Goal: Task Accomplishment & Management: Complete application form

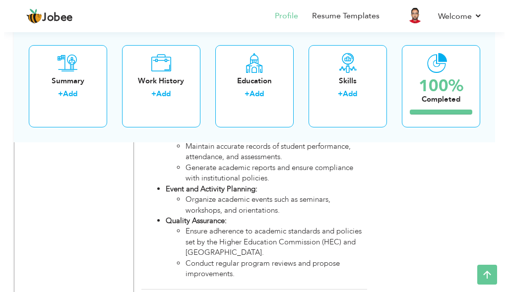
scroll to position [1977, 0]
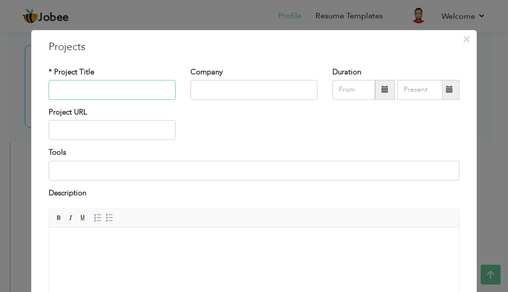
click at [147, 95] on input "text" at bounding box center [112, 90] width 127 height 20
paste input "Research Publications"
type input "Research Publications"
click at [201, 90] on input "text" at bounding box center [253, 90] width 127 height 20
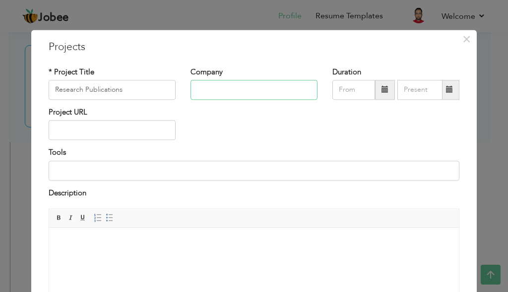
paste input "International Journal Of Finance"
type input "International Journal Of Finance"
click at [382, 86] on span at bounding box center [384, 89] width 7 height 7
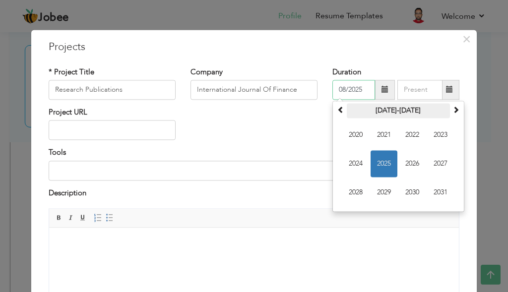
click at [385, 112] on th "2020-2031" at bounding box center [397, 110] width 103 height 15
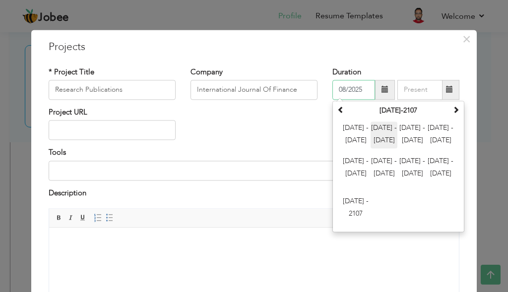
click at [371, 130] on span "2012 - 2023" at bounding box center [383, 134] width 27 height 27
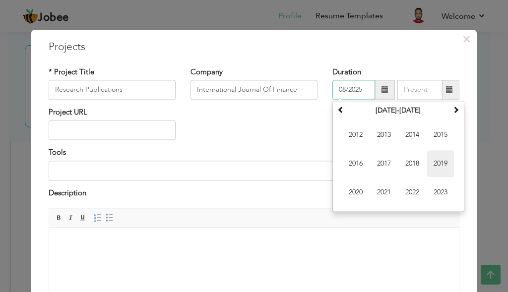
click at [427, 165] on span "2019" at bounding box center [440, 163] width 27 height 27
click at [438, 194] on span "Dec" at bounding box center [440, 192] width 27 height 27
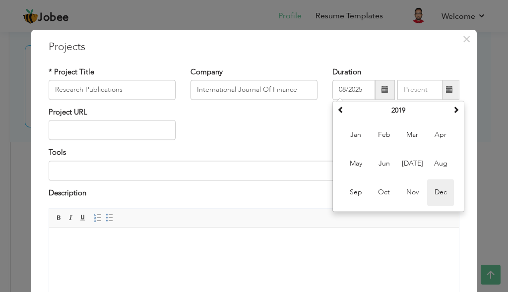
type input "12/2019"
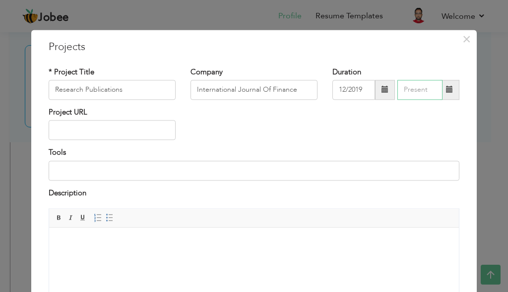
click at [414, 91] on input "text" at bounding box center [419, 90] width 45 height 20
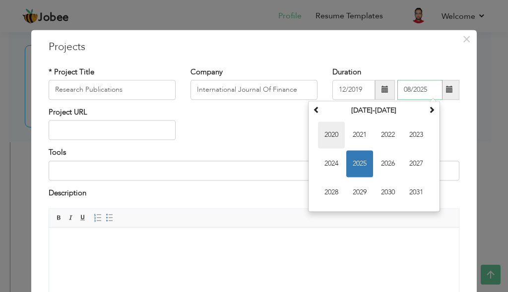
click at [323, 134] on span "2020" at bounding box center [331, 134] width 27 height 27
click at [331, 139] on span "Jan" at bounding box center [331, 134] width 27 height 27
type input "01/2020"
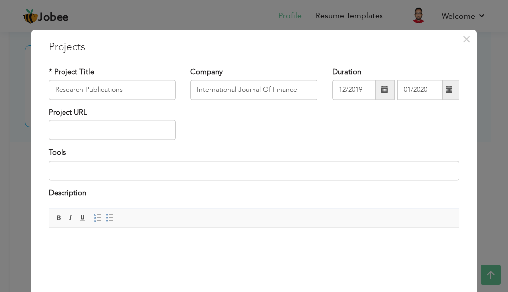
click at [116, 215] on span "Editor toolbars Basic Styles Bold Italic Underline Paragraph Insert/Remove Numb…" at bounding box center [253, 218] width 409 height 19
click at [106, 244] on body at bounding box center [254, 242] width 390 height 10
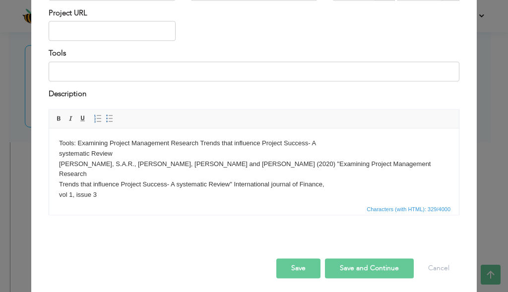
click at [124, 163] on body "Tools: Examining Project Management Research Trends that influence Project Succ…" at bounding box center [254, 169] width 390 height 62
drag, startPoint x: 124, startPoint y: 163, endPoint x: 112, endPoint y: 161, distance: 12.5
click at [112, 161] on body "Tools: Examining Project Management Research Trends that influence Project Succ…" at bounding box center [254, 169] width 390 height 62
click at [125, 169] on body "Tools: Examining Project Management Research Trends that influence Project Succ…" at bounding box center [254, 169] width 390 height 62
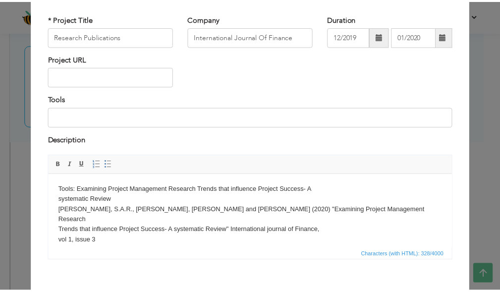
scroll to position [103, 0]
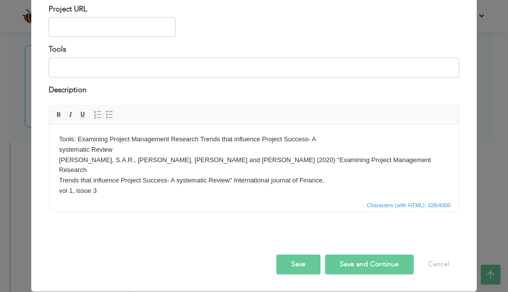
click at [289, 267] on button "Save" at bounding box center [298, 265] width 44 height 20
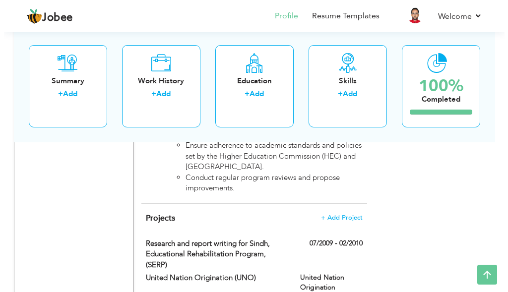
scroll to position [2062, 0]
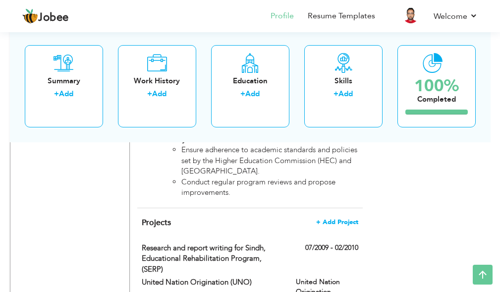
click at [346, 219] on span "+ Add Project" at bounding box center [337, 222] width 42 height 7
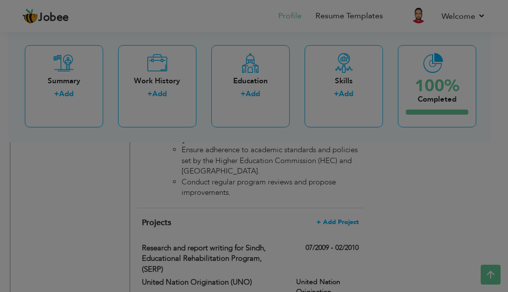
scroll to position [0, 0]
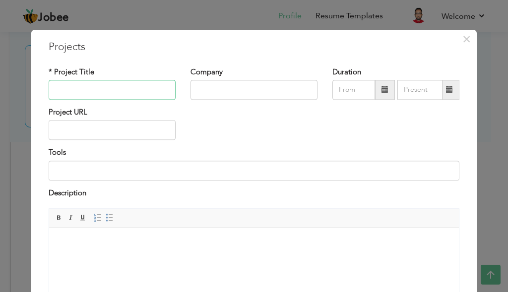
paste input "Research Publications VI"
type input "Research Publications II"
paste input "Journal Of Project Management"
type input "Journal Of Project Management"
click at [441, 89] on span at bounding box center [449, 90] width 19 height 20
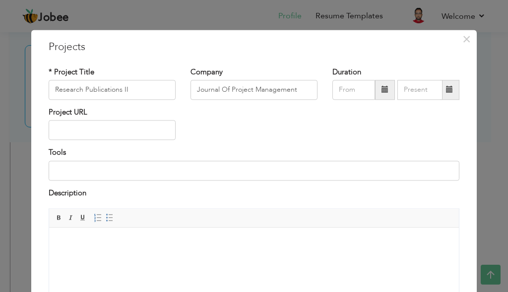
click at [441, 89] on span at bounding box center [449, 90] width 19 height 20
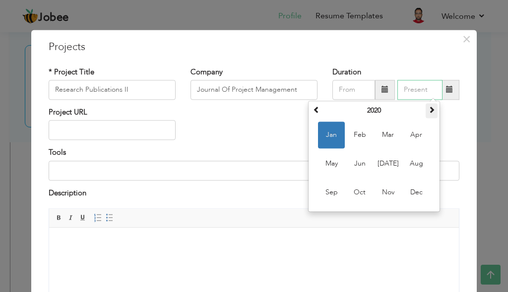
click at [428, 110] on span at bounding box center [431, 109] width 7 height 7
click at [351, 138] on span "Feb" at bounding box center [359, 134] width 27 height 27
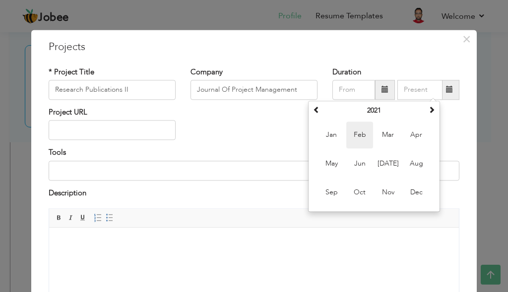
type input "02/2021"
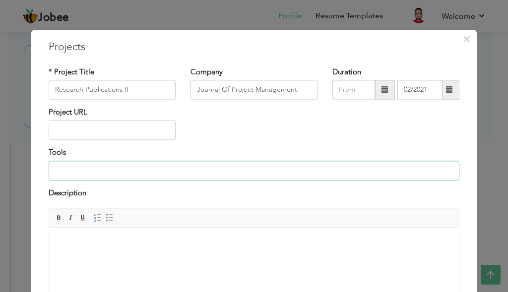
click at [166, 175] on input at bounding box center [254, 171] width 410 height 20
click at [203, 246] on body at bounding box center [254, 242] width 390 height 10
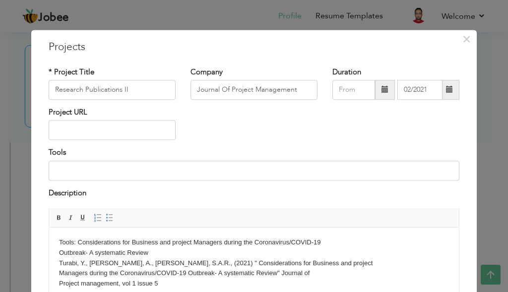
click at [121, 263] on body "Tools: Considerations for Business and project Managers during the Coronavirus/…" at bounding box center [254, 263] width 390 height 52
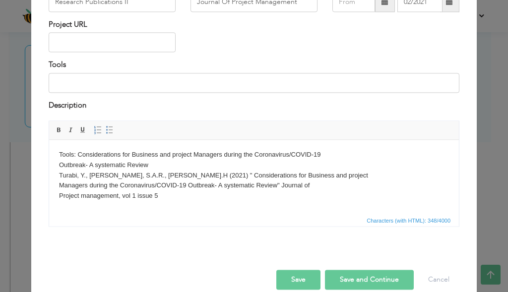
scroll to position [103, 0]
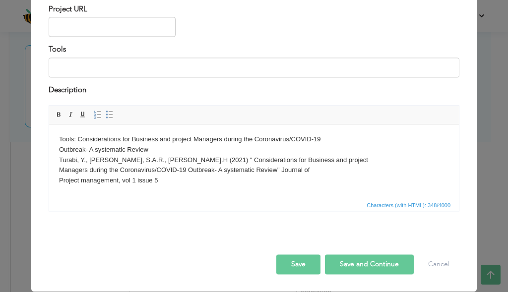
click at [300, 258] on button "Save" at bounding box center [298, 265] width 44 height 20
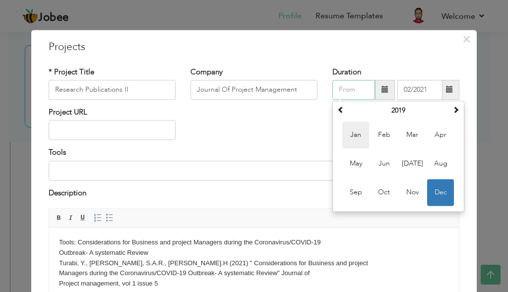
click at [343, 131] on span "Jan" at bounding box center [355, 134] width 27 height 27
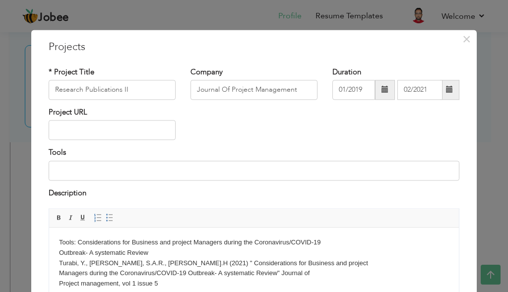
click at [376, 91] on span at bounding box center [385, 90] width 20 height 20
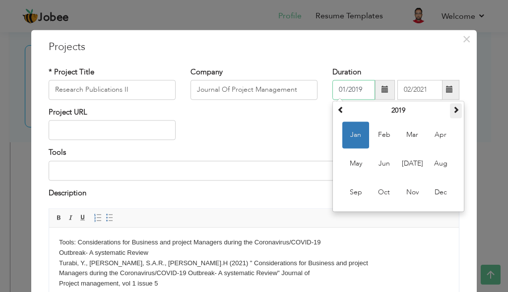
click at [452, 112] on span at bounding box center [455, 109] width 7 height 7
click at [349, 138] on span "Jan" at bounding box center [355, 134] width 27 height 27
type input "01/2021"
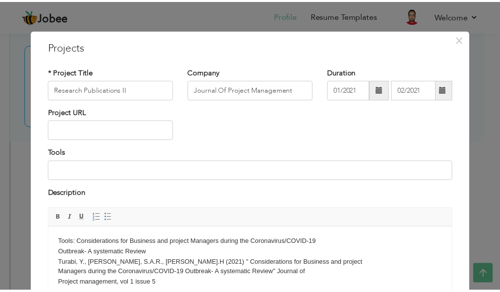
scroll to position [103, 0]
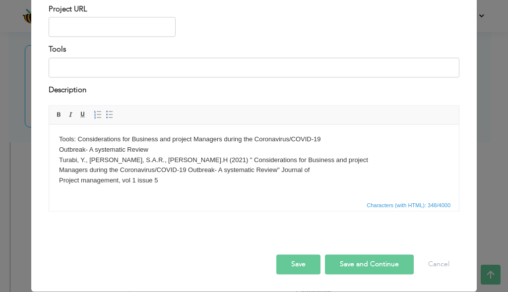
click at [297, 265] on button "Save" at bounding box center [298, 265] width 44 height 20
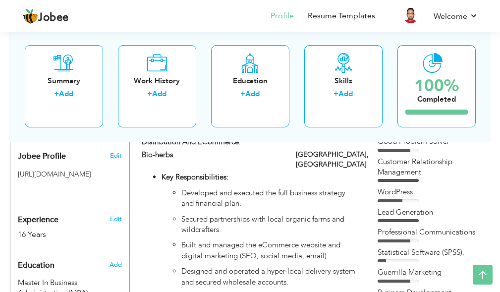
scroll to position [50, 0]
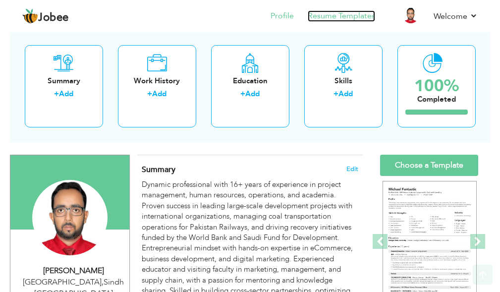
click at [322, 19] on link "Resume Templates" at bounding box center [341, 15] width 67 height 11
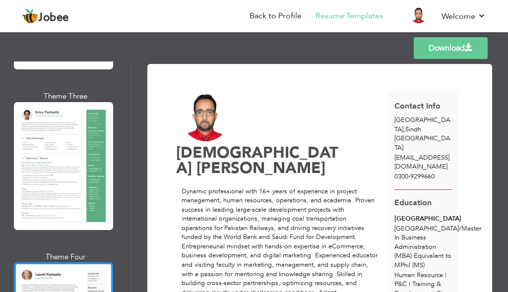
scroll to position [347, 0]
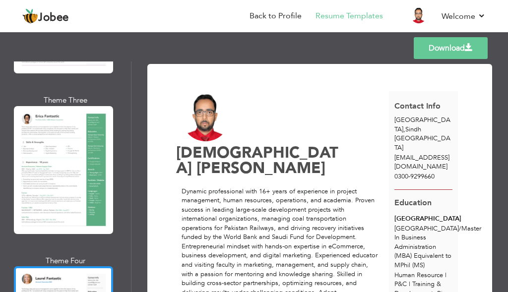
click at [66, 159] on div at bounding box center [63, 170] width 99 height 128
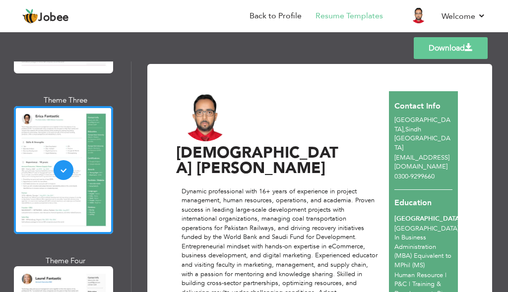
scroll to position [99, 0]
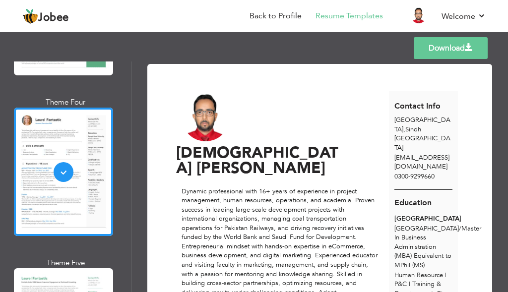
scroll to position [545, 0]
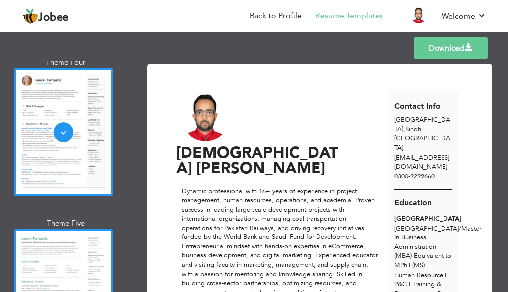
click at [72, 231] on div at bounding box center [63, 293] width 99 height 128
click at [72, 231] on div "Professional Themes Theme One Theme Two Theme Three Theme Four" at bounding box center [254, 176] width 508 height 230
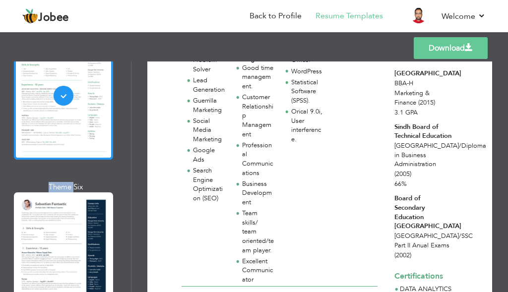
scroll to position [744, 0]
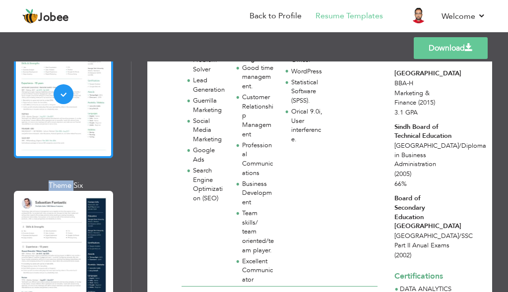
click at [56, 235] on div at bounding box center [63, 255] width 99 height 128
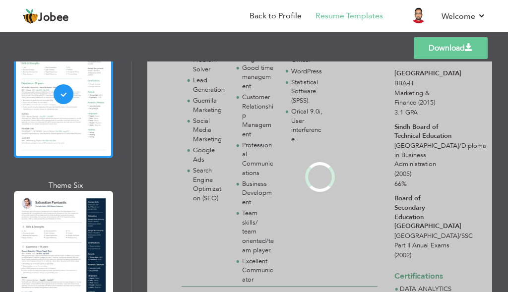
click at [56, 235] on div "Professional Themes Theme One Theme Two Theme Three Theme Four" at bounding box center [254, 176] width 508 height 230
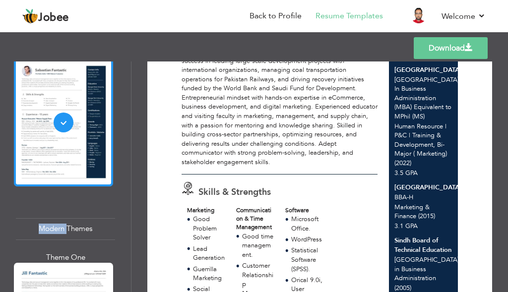
scroll to position [892, 0]
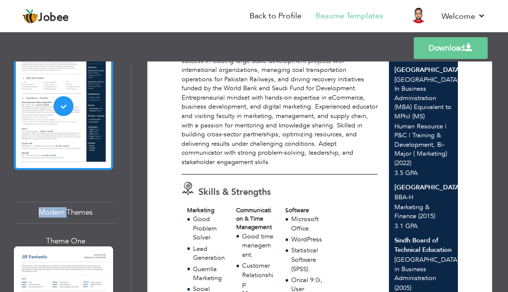
click at [90, 231] on div "Professional Themes Theme One Theme Two Theme Three Theme Four" at bounding box center [254, 176] width 508 height 230
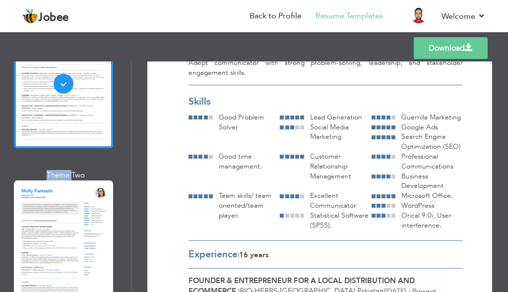
scroll to position [1140, 0]
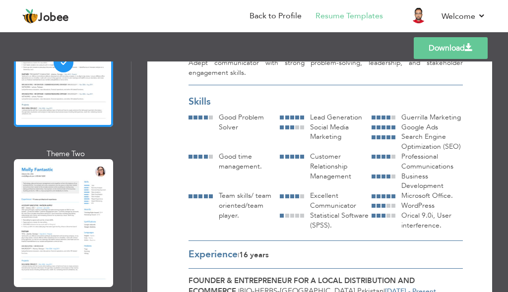
click at [87, 198] on div at bounding box center [63, 223] width 99 height 128
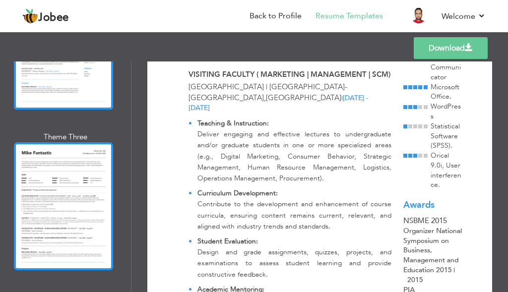
scroll to position [1338, 0]
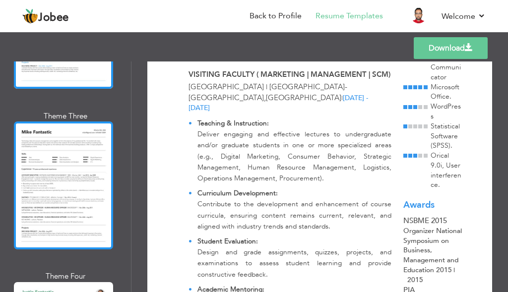
click at [79, 174] on div at bounding box center [63, 185] width 99 height 128
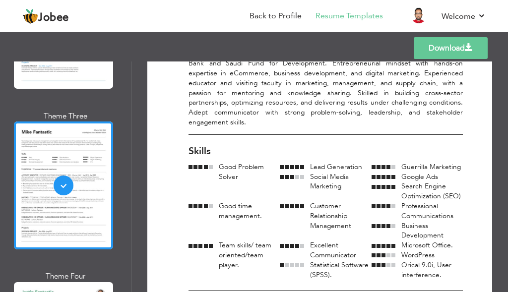
scroll to position [0, 0]
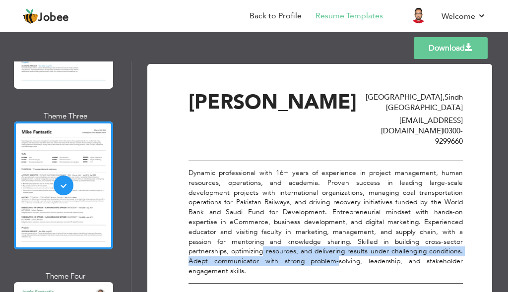
drag, startPoint x: 338, startPoint y: 238, endPoint x: 263, endPoint y: 231, distance: 75.2
click at [263, 231] on div "Dynamic professional with 16+ years of experience in project management, human …" at bounding box center [325, 222] width 274 height 122
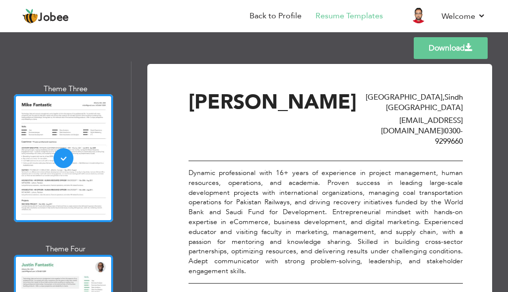
scroll to position [1388, 0]
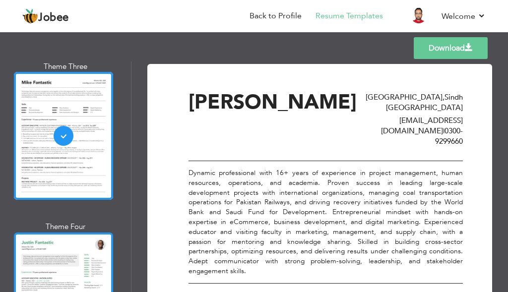
click at [42, 232] on div at bounding box center [63, 296] width 99 height 128
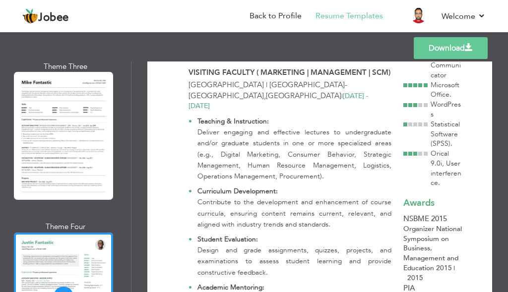
scroll to position [445, 0]
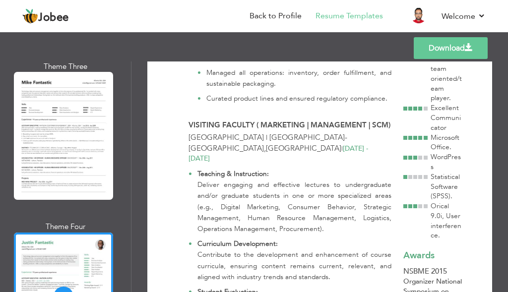
click at [470, 47] on span at bounding box center [468, 48] width 8 height 8
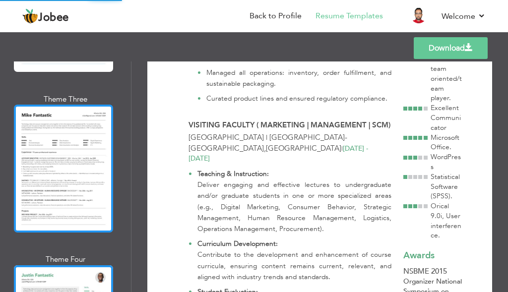
scroll to position [1338, 0]
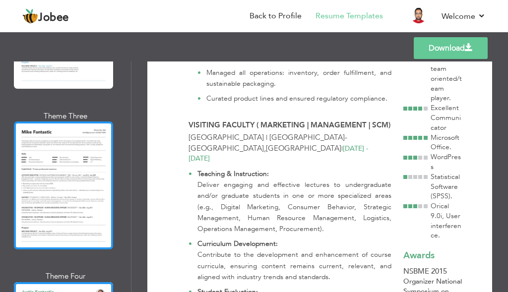
click at [81, 157] on div at bounding box center [63, 185] width 99 height 128
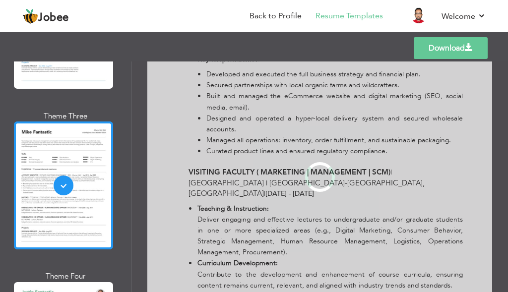
scroll to position [0, 0]
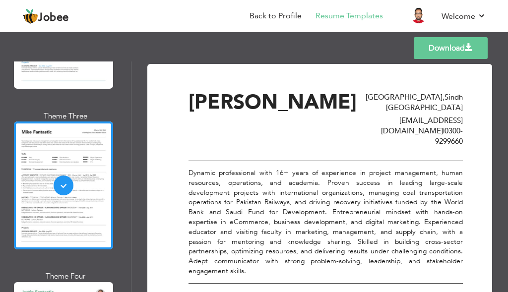
click at [424, 52] on link "Download" at bounding box center [450, 48] width 74 height 22
click at [430, 56] on link "Download" at bounding box center [450, 48] width 74 height 22
click at [434, 52] on link "Download" at bounding box center [450, 48] width 74 height 22
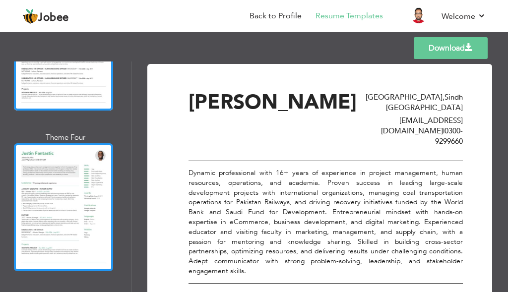
scroll to position [1487, 0]
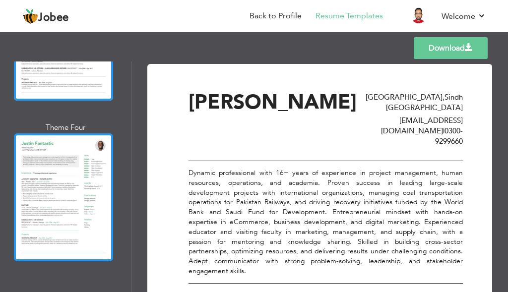
click at [92, 153] on div at bounding box center [63, 197] width 99 height 128
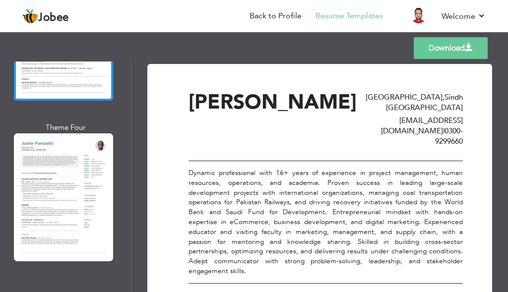
click at [92, 153] on div "Professional Themes Theme One Theme Two Theme Three Theme Four" at bounding box center [254, 176] width 508 height 230
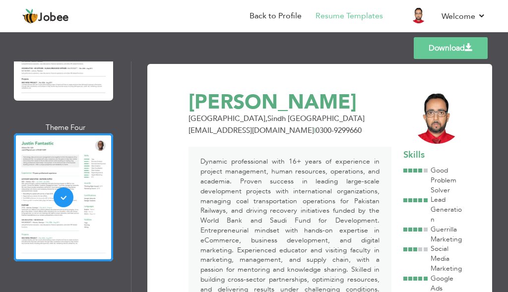
click at [443, 50] on link "Download" at bounding box center [450, 48] width 74 height 22
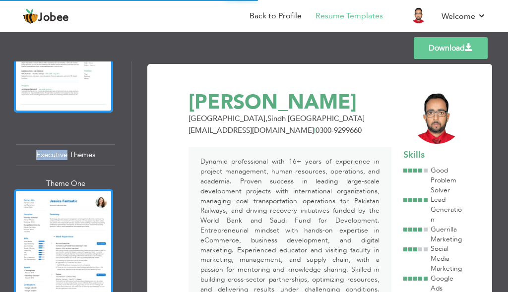
scroll to position [1685, 0]
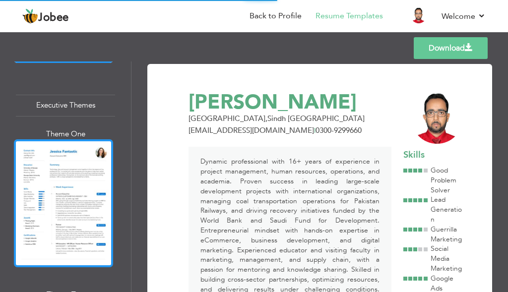
click at [80, 185] on div at bounding box center [63, 203] width 99 height 128
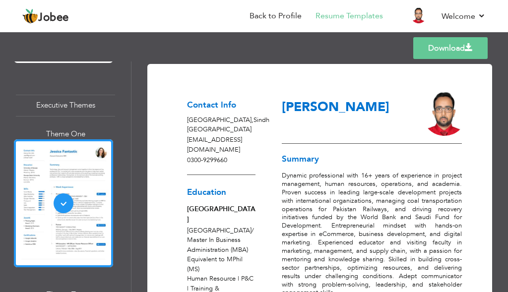
click at [458, 54] on link "Download" at bounding box center [450, 48] width 74 height 22
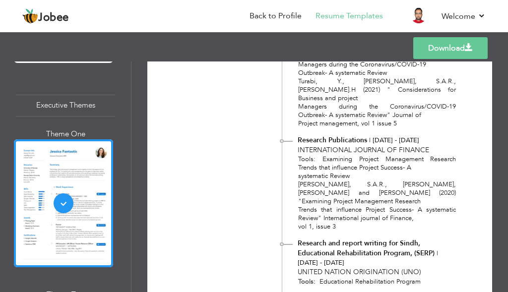
scroll to position [1934, 0]
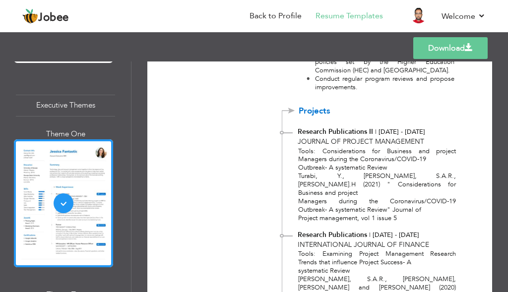
click at [450, 56] on link "Download" at bounding box center [450, 48] width 74 height 22
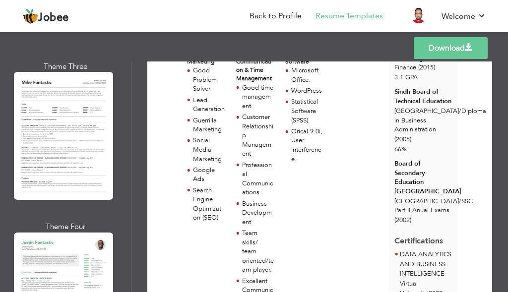
scroll to position [1636, 0]
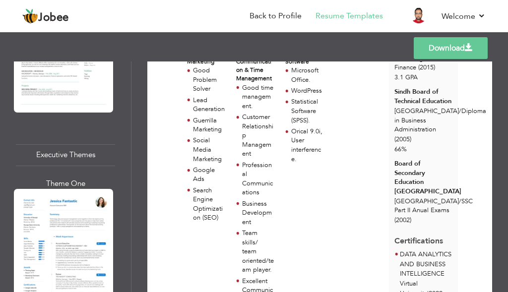
click at [64, 189] on div at bounding box center [63, 253] width 99 height 128
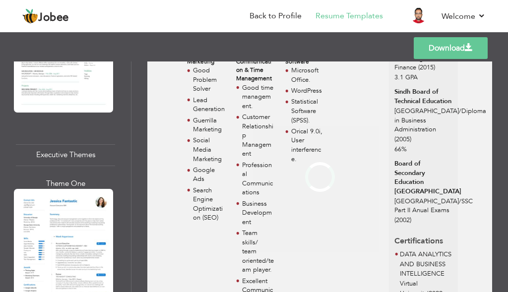
click at [64, 182] on div "Professional Themes Theme One Theme Two Theme Three Theme Four" at bounding box center [254, 176] width 508 height 230
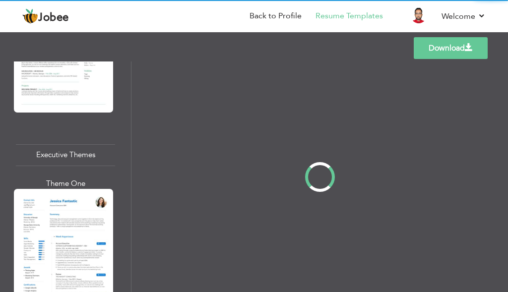
scroll to position [0, 0]
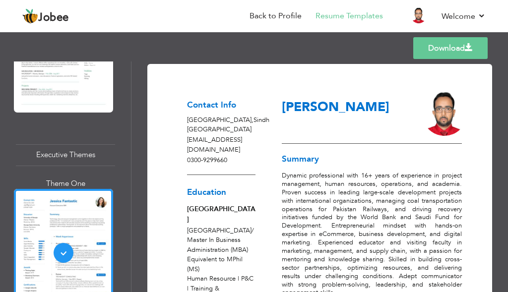
click at [466, 50] on span at bounding box center [468, 48] width 8 height 8
click at [430, 47] on link "Download" at bounding box center [450, 48] width 74 height 22
